Goal: Task Accomplishment & Management: Use online tool/utility

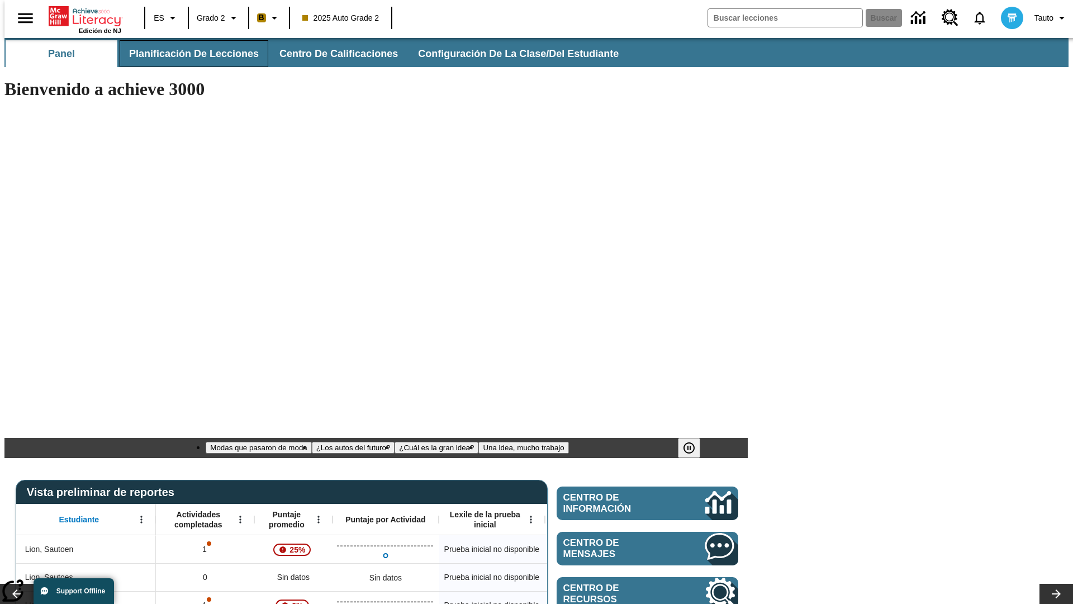
click at [187, 54] on span "Planificación de lecciones" at bounding box center [194, 54] width 130 height 13
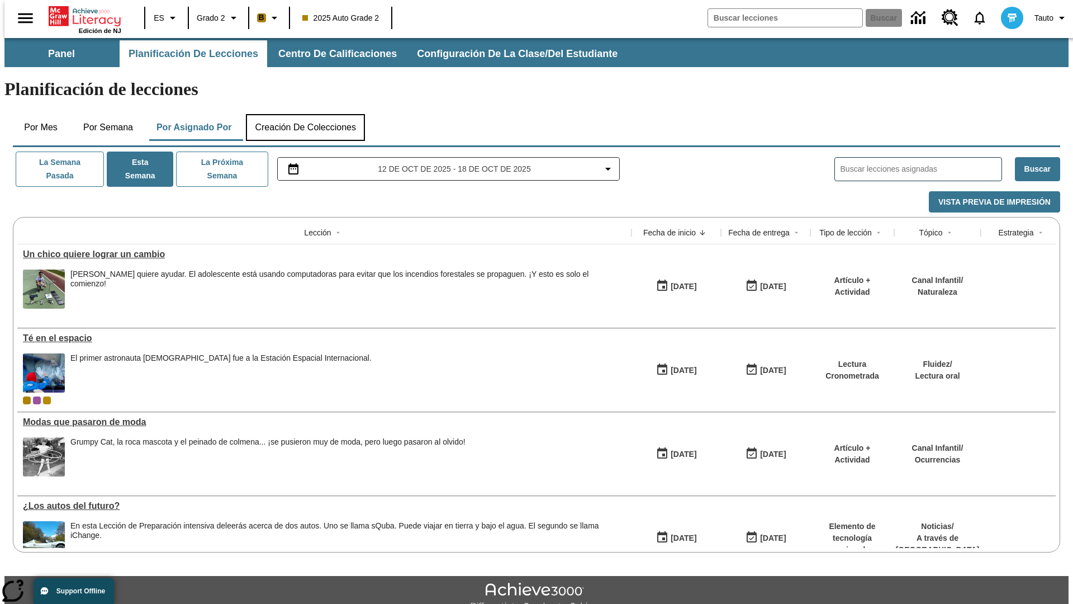
click at [305, 114] on button "Creación de colecciones" at bounding box center [305, 127] width 119 height 27
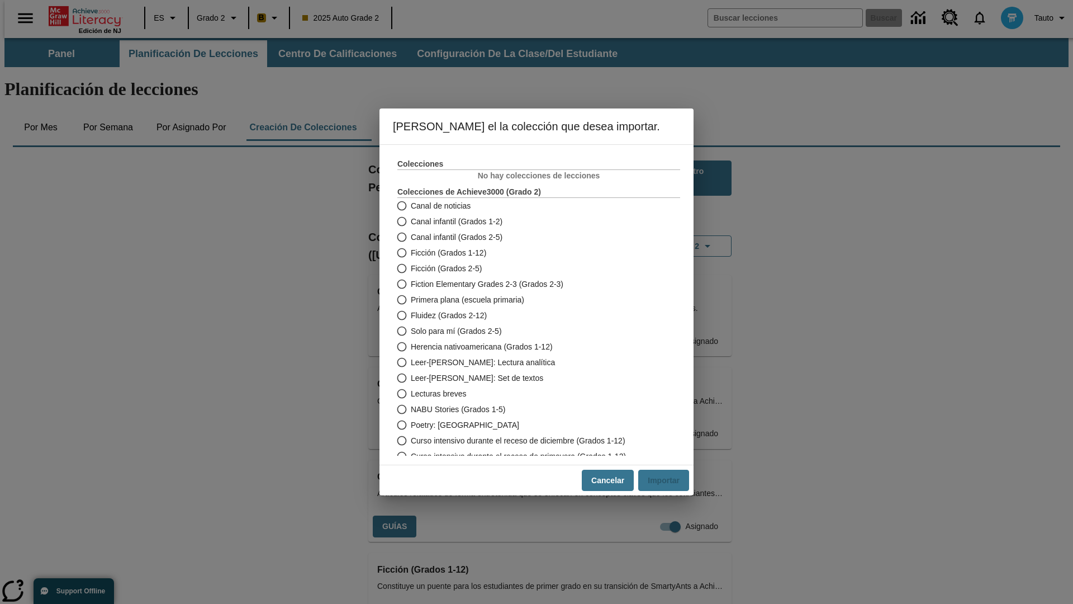
click at [531, 284] on span "Fiction Elementary Grades 2-3 (Grados 2-3)" at bounding box center [487, 284] width 153 height 12
click at [411, 284] on input "Fiction Elementary Grades 2-3 (Grados 2-3)" at bounding box center [401, 284] width 20 height 16
radio input "true"
click at [668, 480] on button "Importar" at bounding box center [663, 481] width 51 height 22
